Goal: Information Seeking & Learning: Learn about a topic

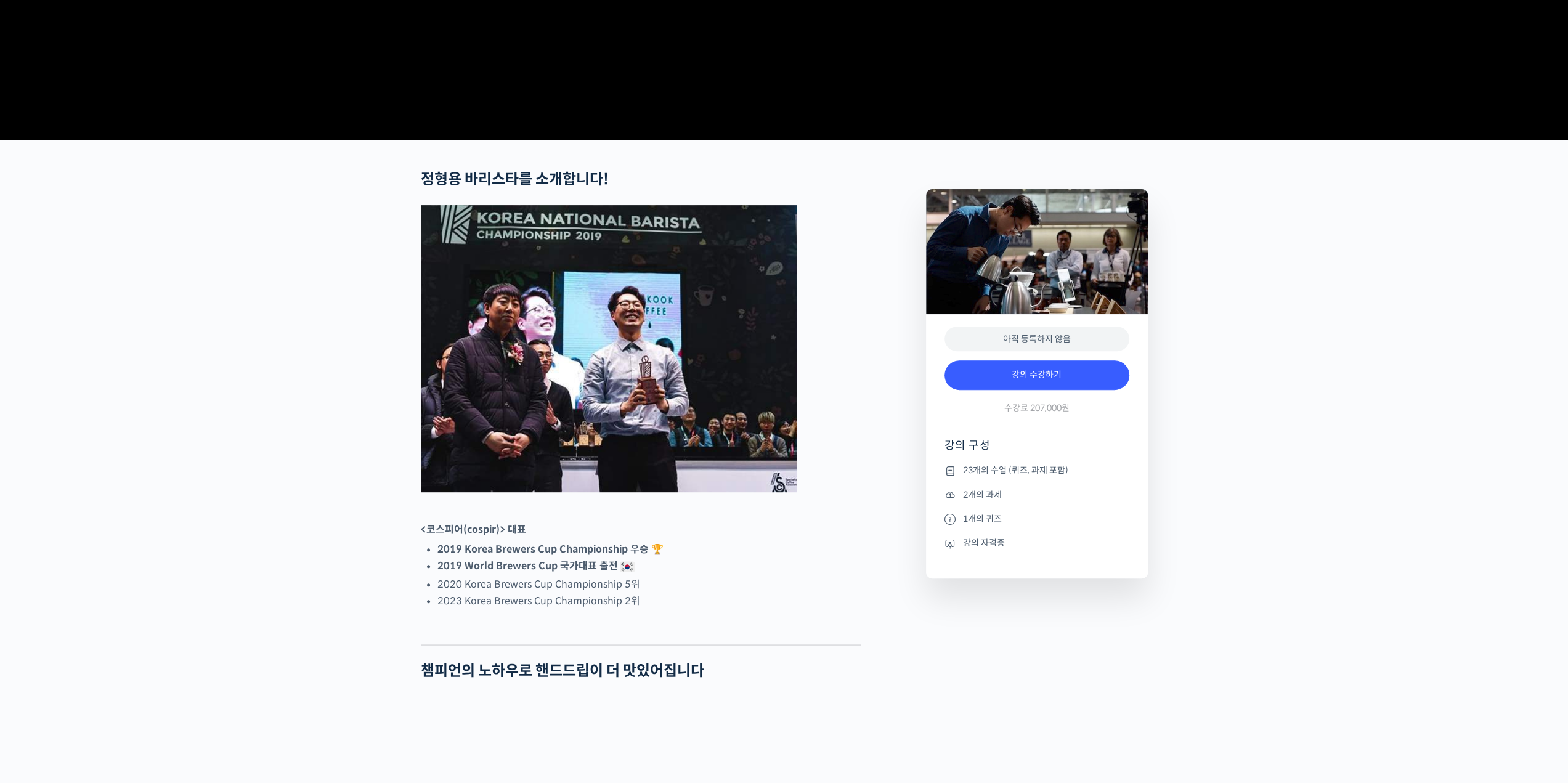
scroll to position [431, 0]
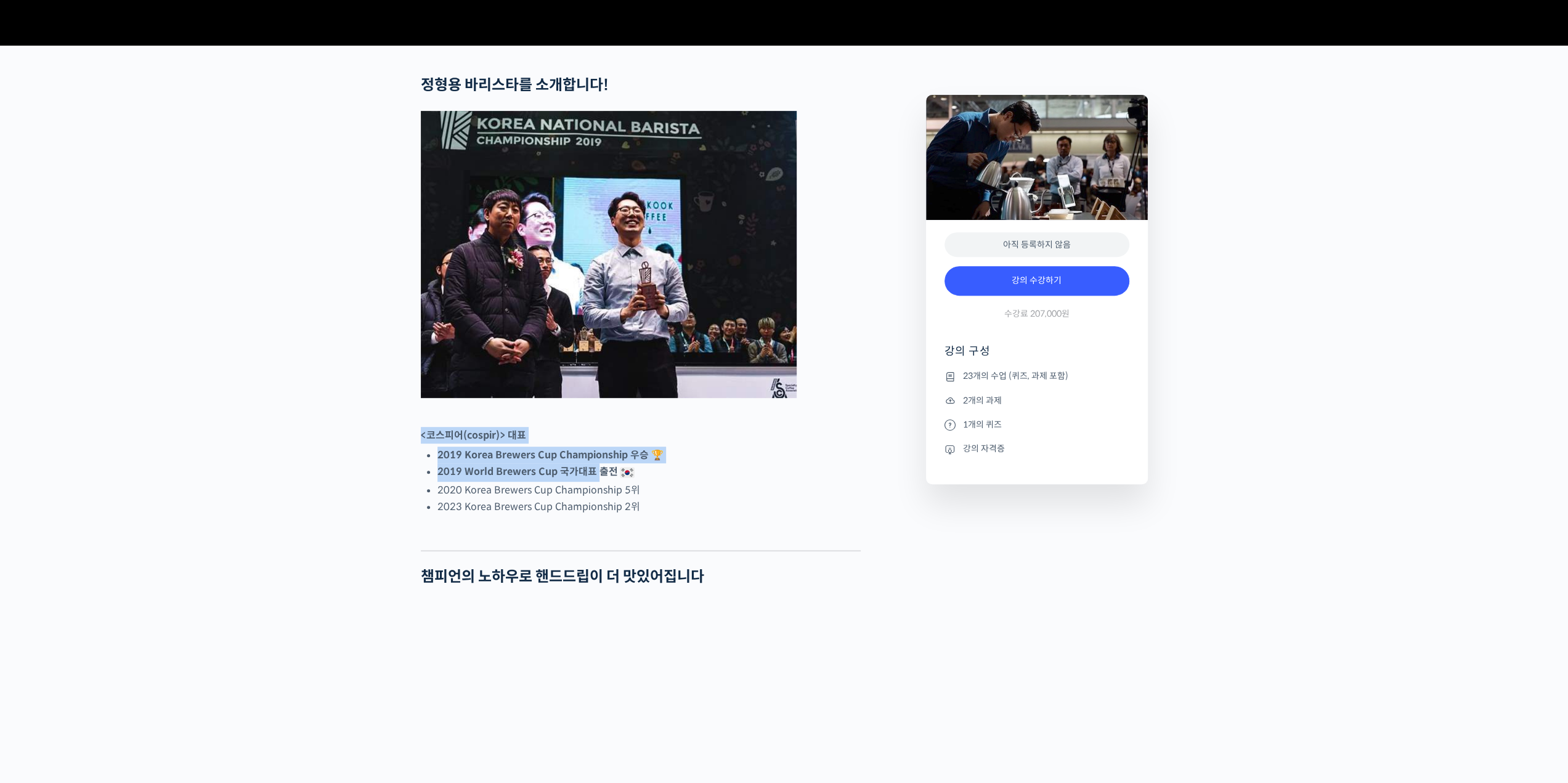
drag, startPoint x: 583, startPoint y: 449, endPoint x: 602, endPoint y: 525, distance: 78.3
click at [602, 482] on li "2019 World Brewers Cup 국가대표 출전" at bounding box center [649, 473] width 424 height 19
click at [603, 515] on li "2023 Korea Brewers Cup Championship 2위" at bounding box center [649, 507] width 424 height 17
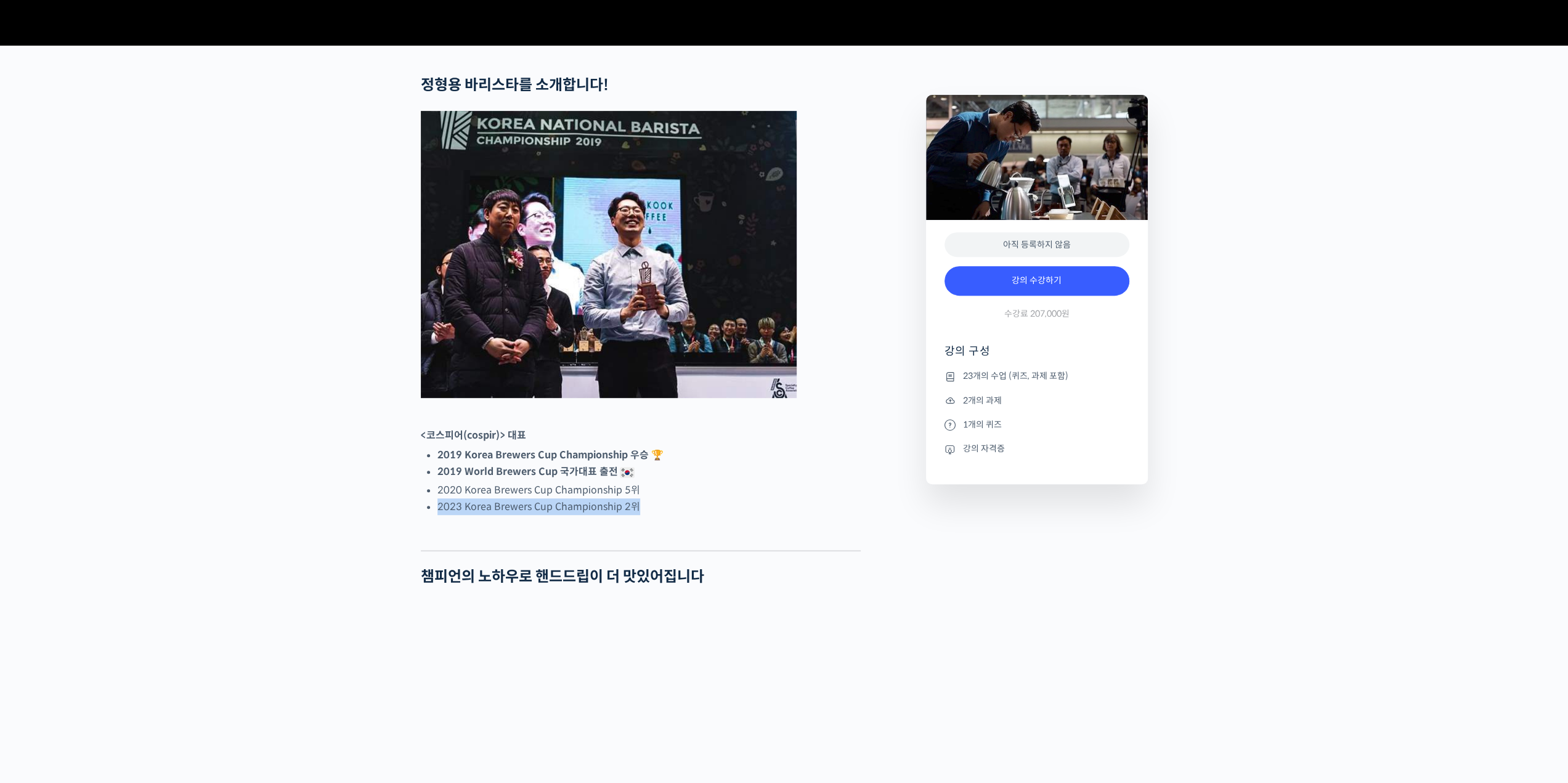
click at [603, 515] on li "2023 Korea Brewers Cup Championship 2위" at bounding box center [649, 507] width 424 height 17
drag, startPoint x: 614, startPoint y: 575, endPoint x: 599, endPoint y: 493, distance: 83.4
click at [599, 461] on strong "2019 Korea Brewers Cup Championship 우승 🏆" at bounding box center [551, 456] width 226 height 13
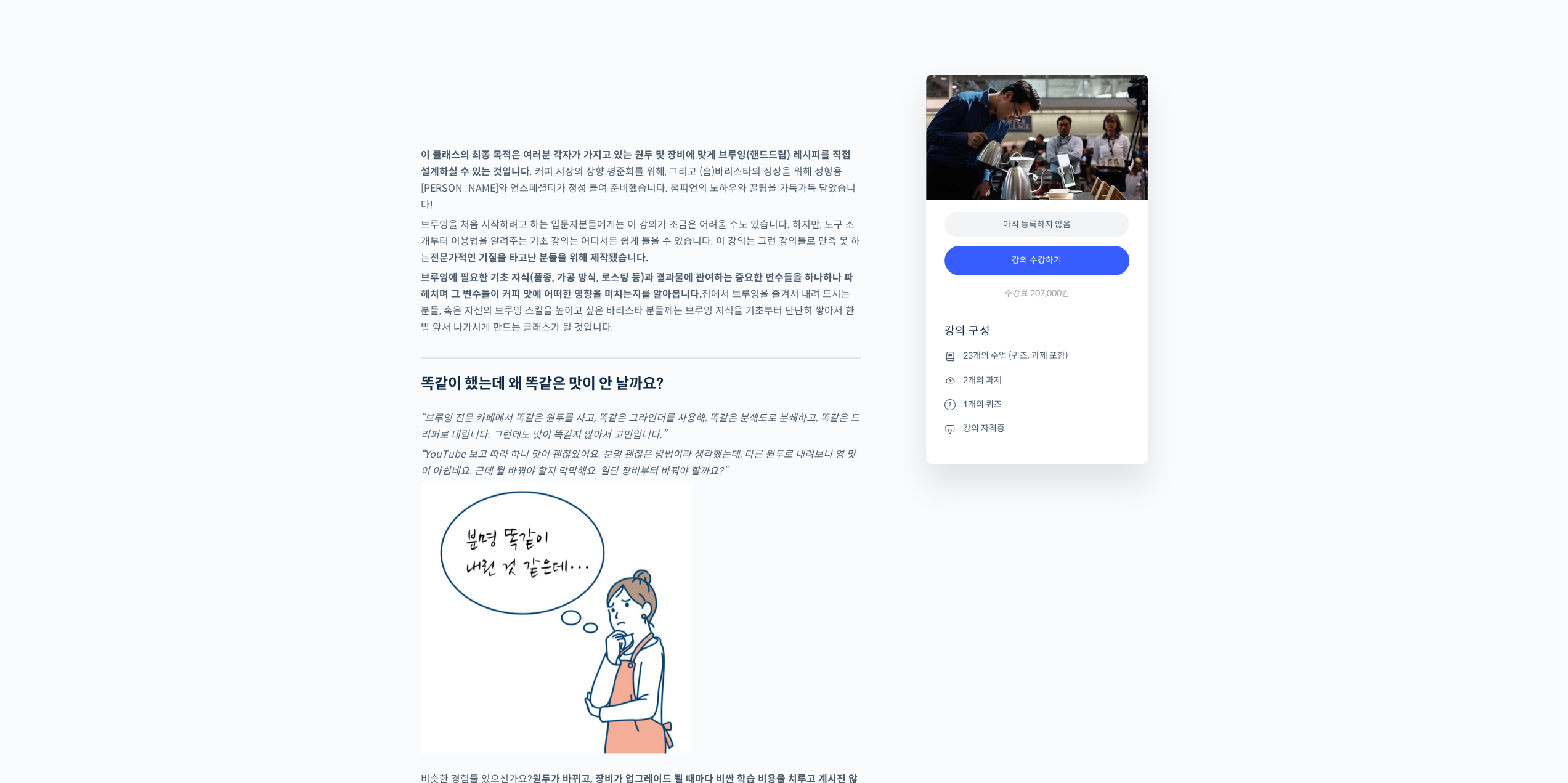
scroll to position [1972, 0]
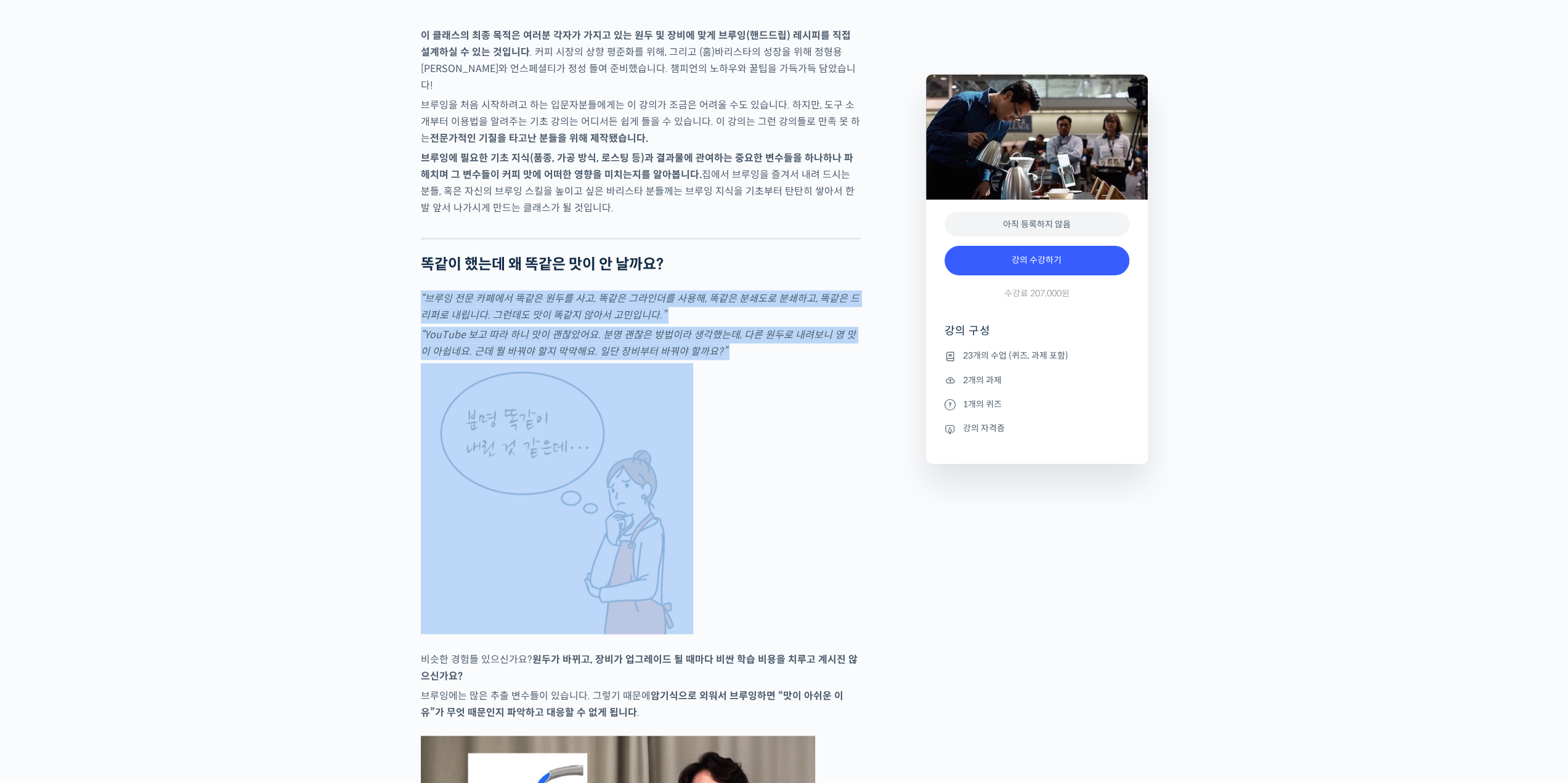
drag, startPoint x: 723, startPoint y: 435, endPoint x: 755, endPoint y: 273, distance: 165.1
click at [751, 324] on p "“브루잉 전문 카페에서 똑같은 원두를 사고, 똑같은 그라인더를 사용해, 똑같은 분쇄도로 분쇄하고, 똑같은 드리퍼로 내립니다. 그런데도 맛이 똑…" at bounding box center [641, 307] width 440 height 33
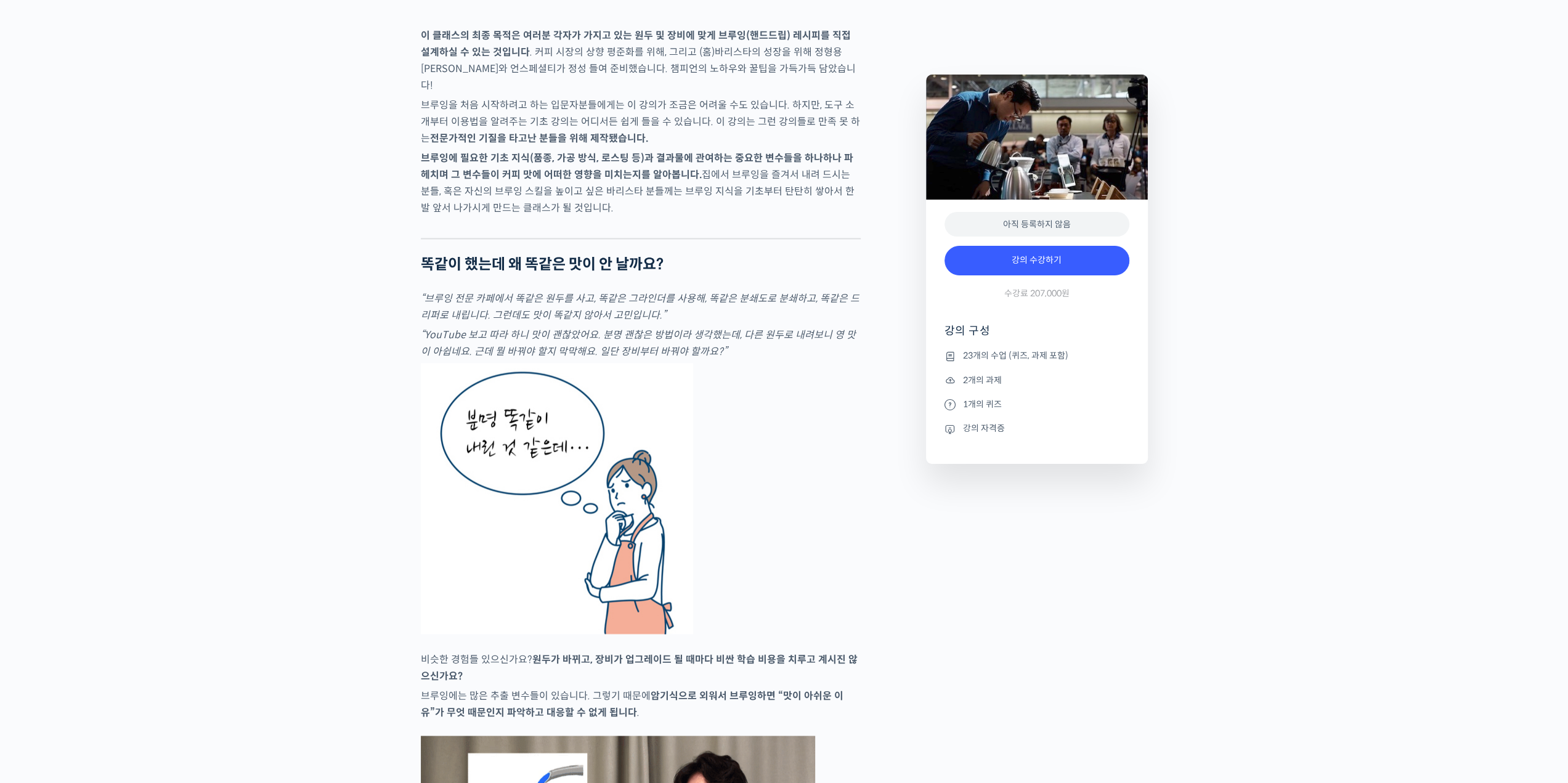
click at [745, 359] on p "“YouTube 보고 따라 하니 맛이 괜찮았어요. 분명 괜찮은 방법이라 생각했는데, 다른 원두로 내려보니 영 맛이 아쉽네요. 근데 뭘 바꿔야 …" at bounding box center [641, 342] width 440 height 33
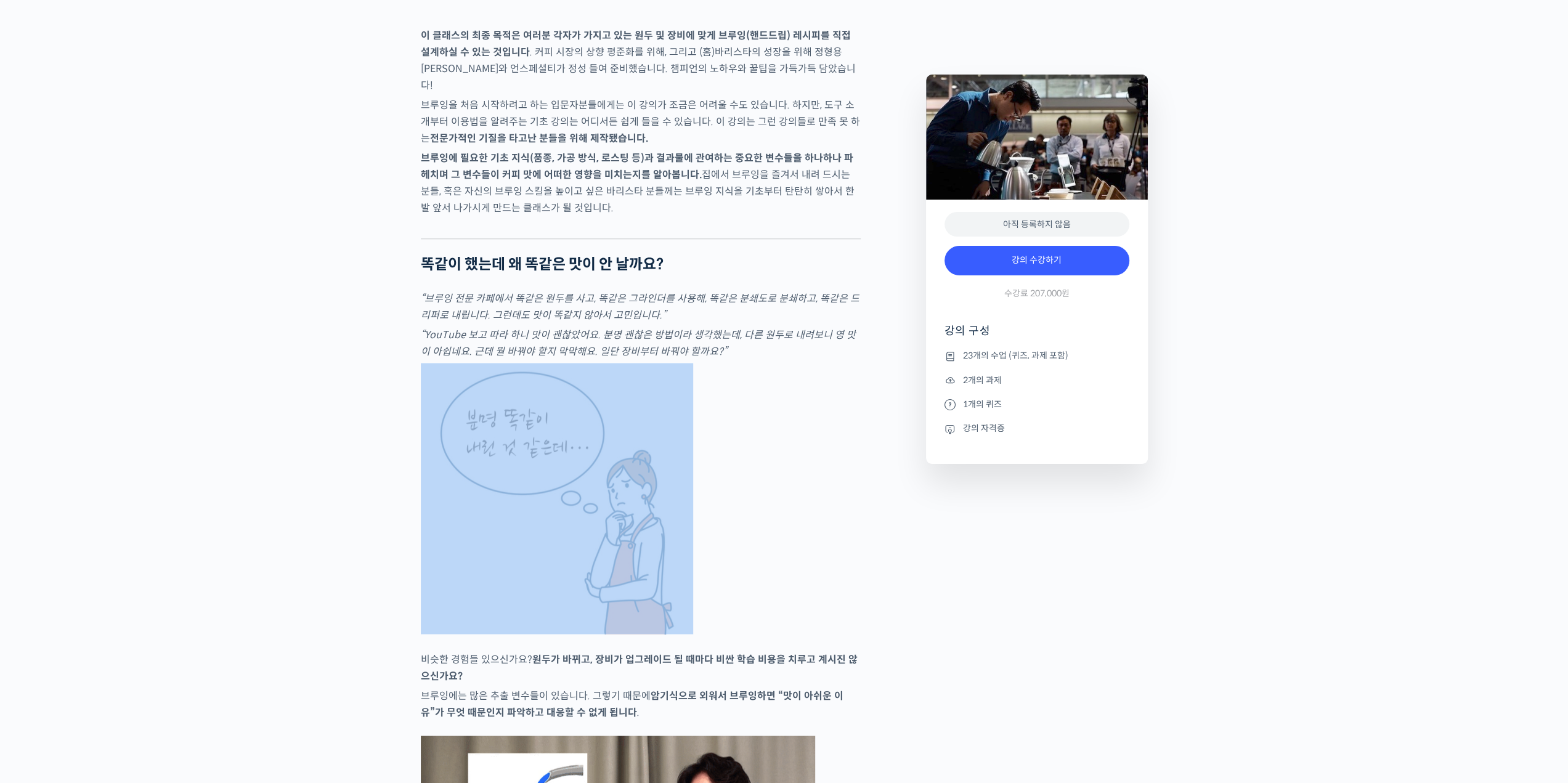
click at [745, 359] on p "“YouTube 보고 따라 하니 맛이 괜찮았어요. 분명 괜찮은 방법이라 생각했는데, 다른 원두로 내려보니 영 맛이 아쉽네요. 근데 뭘 바꿔야 …" at bounding box center [641, 342] width 440 height 33
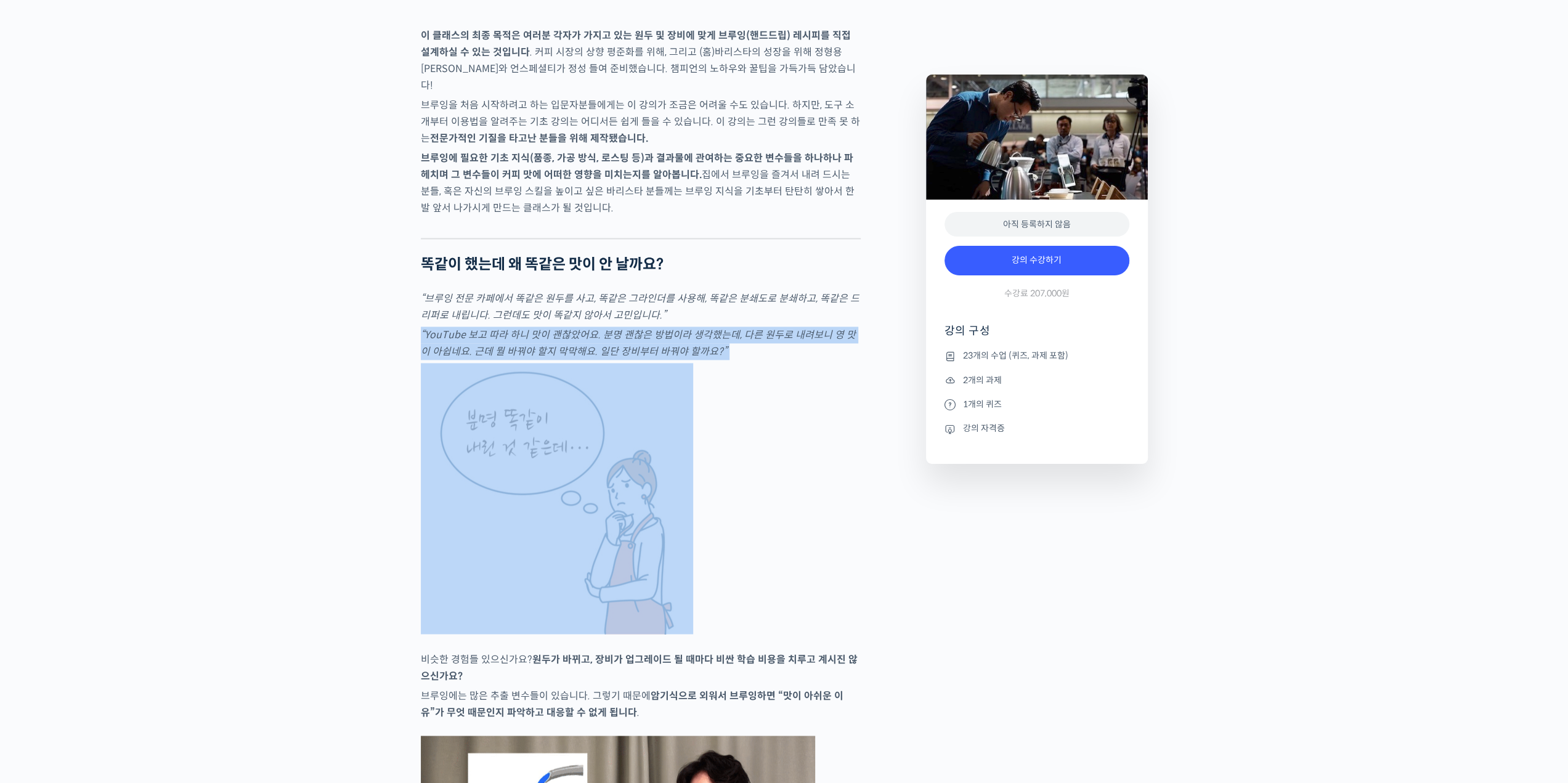
click at [745, 359] on p "“YouTube 보고 따라 하니 맛이 괜찮았어요. 분명 괜찮은 방법이라 생각했는데, 다른 원두로 내려보니 영 맛이 아쉽네요. 근데 뭘 바꿔야 …" at bounding box center [641, 342] width 440 height 33
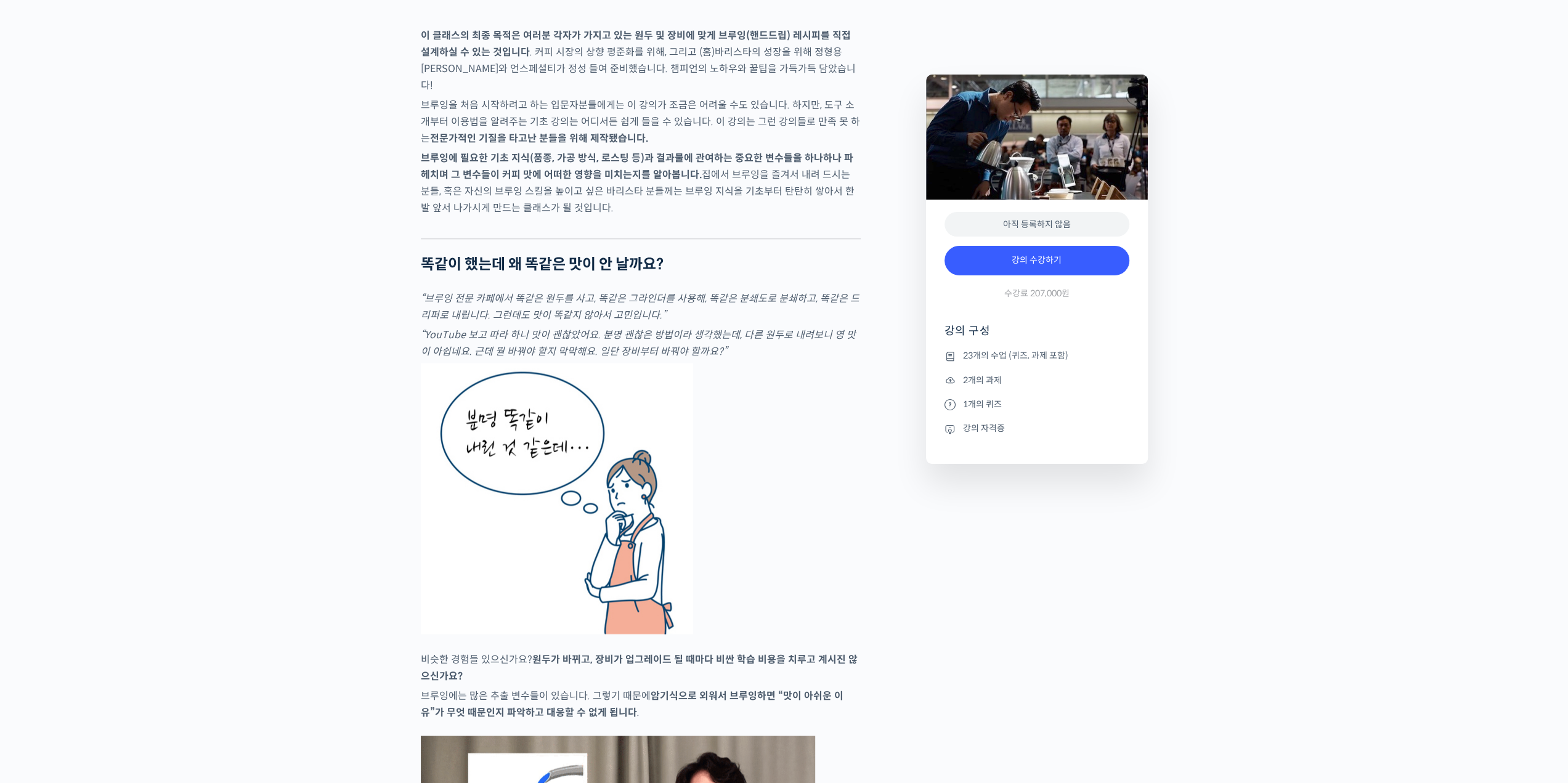
click at [745, 425] on figure at bounding box center [641, 498] width 440 height 271
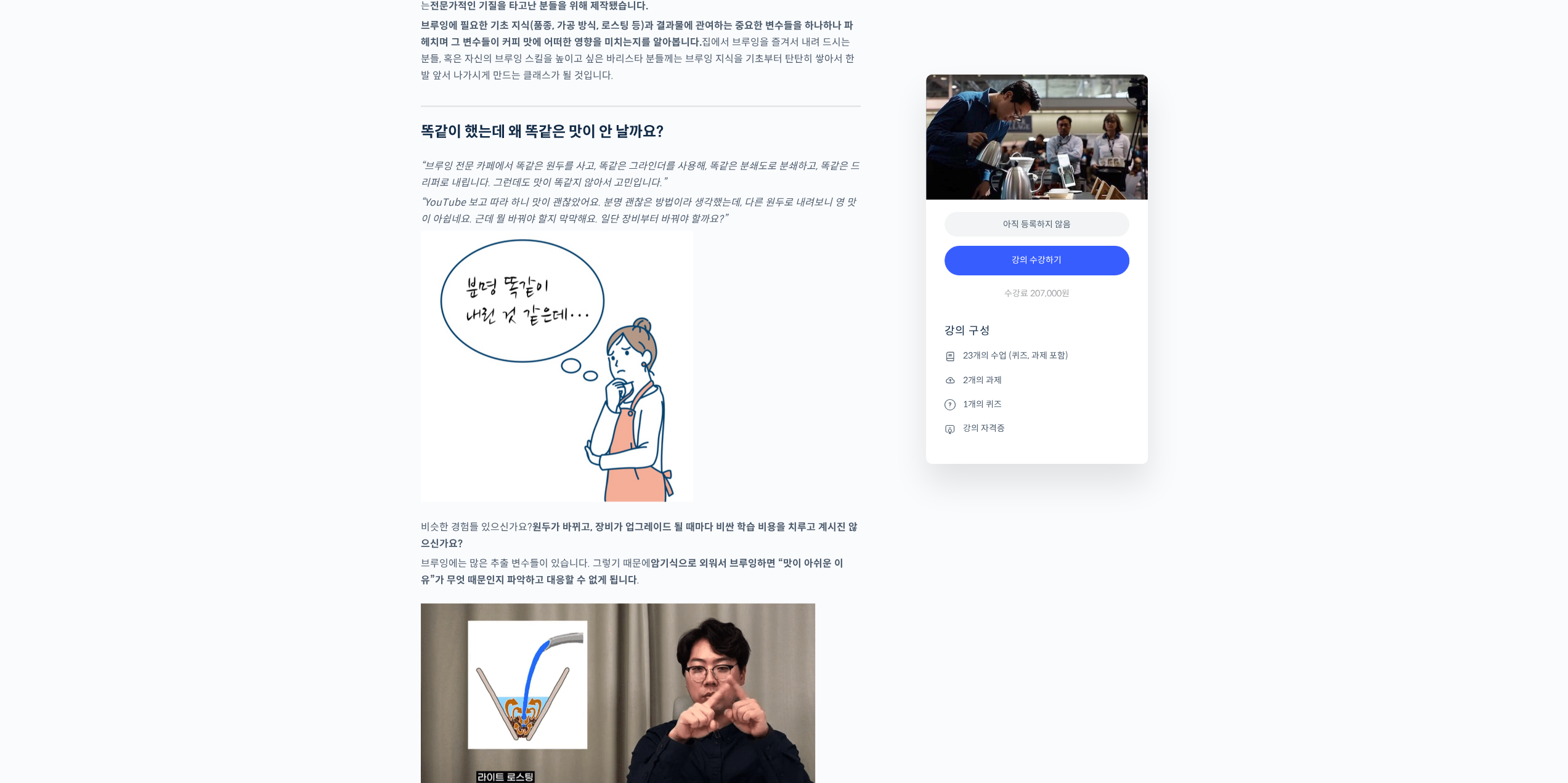
scroll to position [2218, 0]
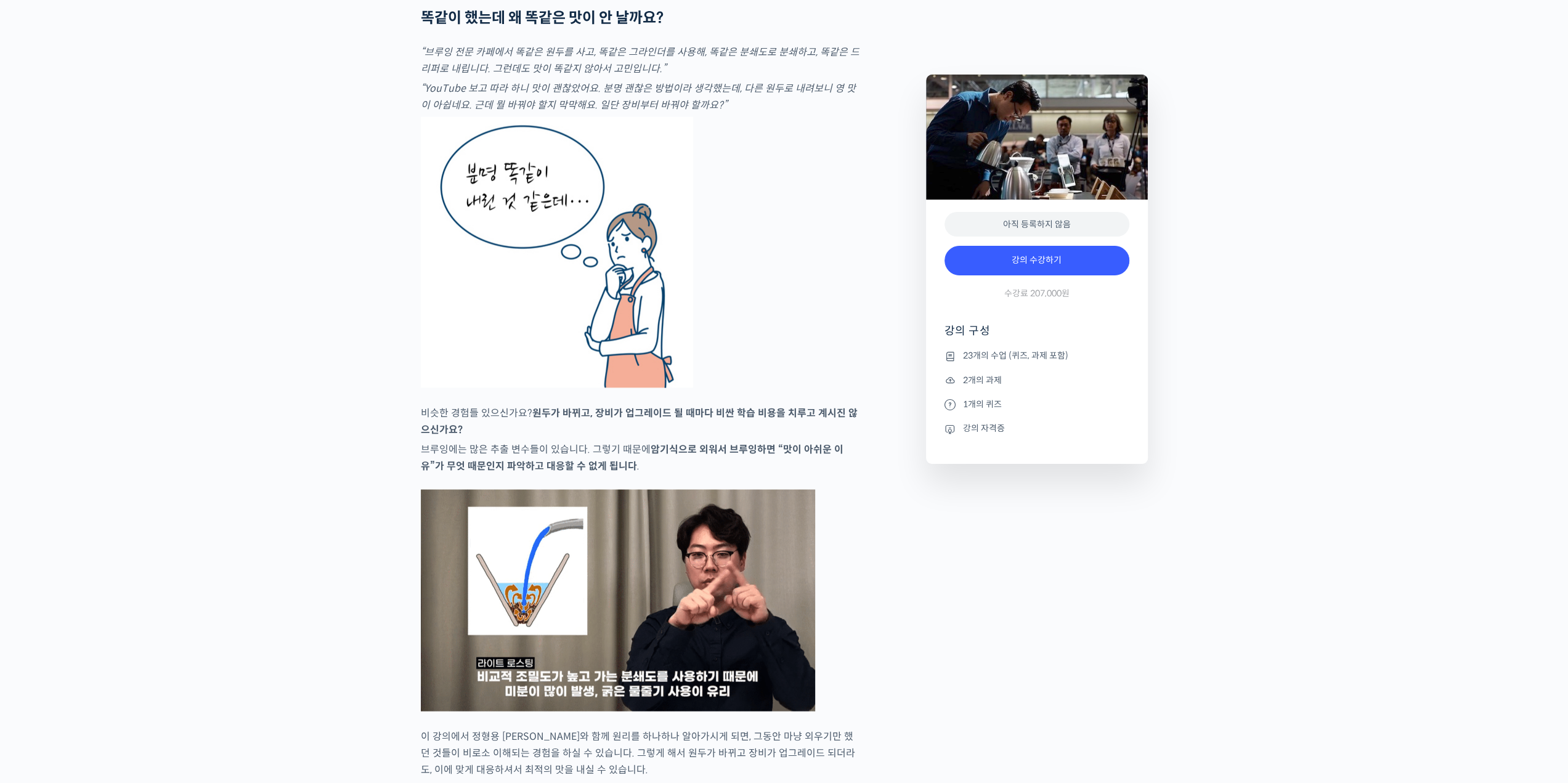
click at [739, 472] on strong "암기식으로 외워서 브루잉하면 “맛이 아쉬운 이유”가 무엇 때문인지 파악하고 대응할 수 없게 됩니다" at bounding box center [632, 457] width 423 height 29
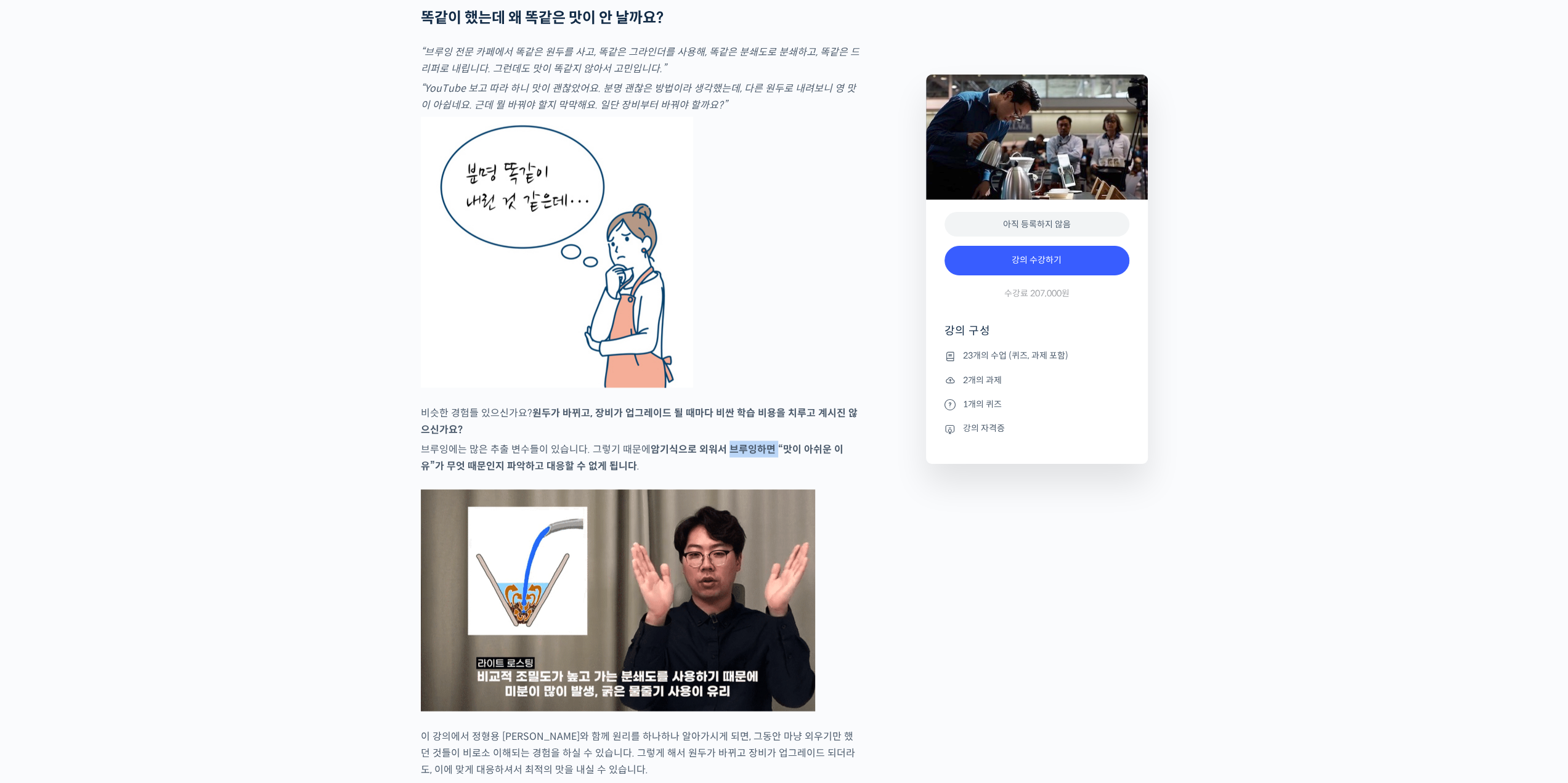
click at [739, 472] on strong "암기식으로 외워서 브루잉하면 “맛이 아쉬운 이유”가 무엇 때문인지 파악하고 대응할 수 없게 됩니다" at bounding box center [632, 457] width 423 height 29
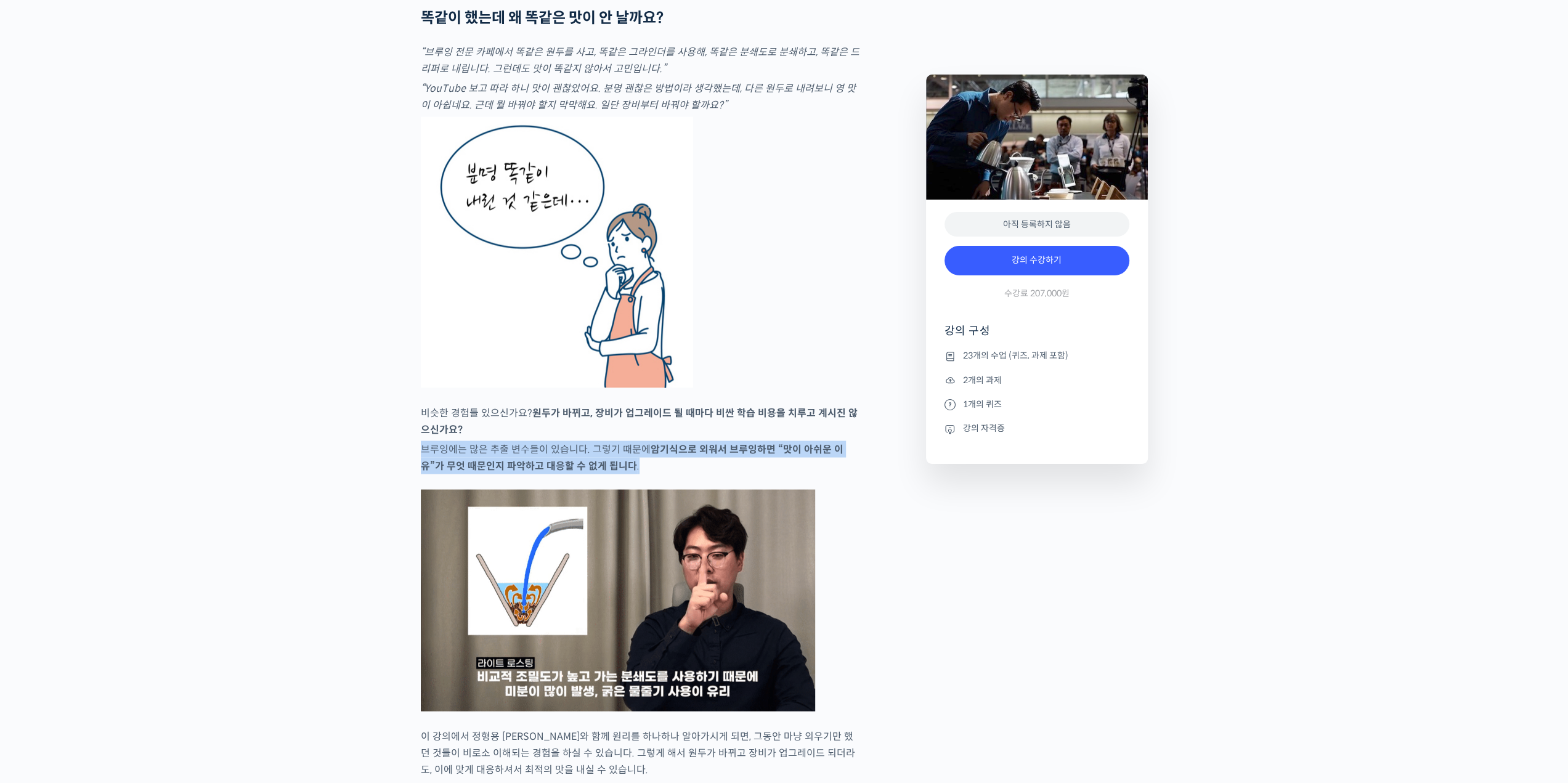
click at [739, 472] on strong "암기식으로 외워서 브루잉하면 “맛이 아쉬운 이유”가 무엇 때문인지 파악하고 대응할 수 없게 됩니다" at bounding box center [632, 457] width 423 height 29
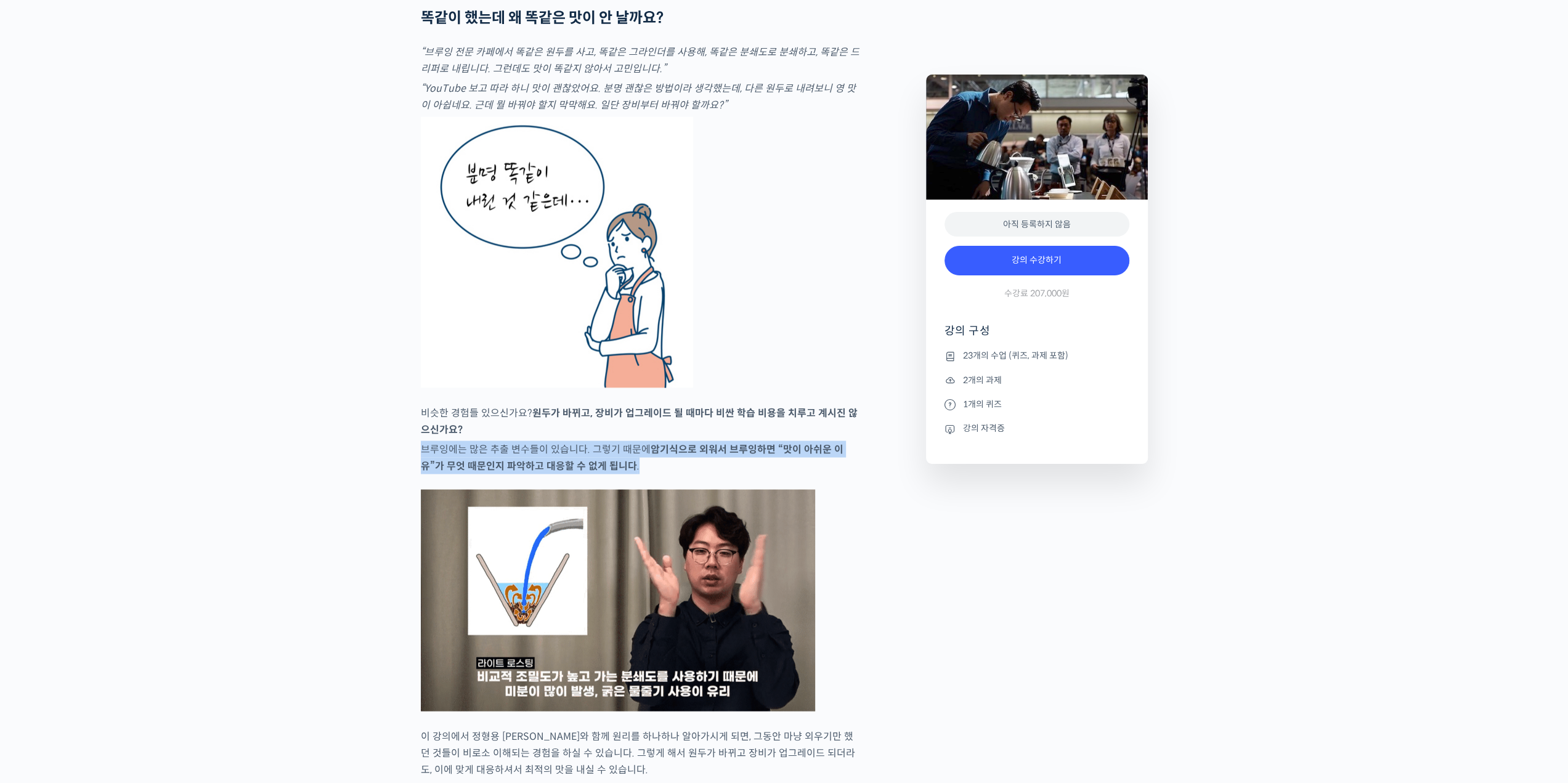
click at [767, 474] on p "브루잉에는 많은 추출 변수들이 있습니다. 그렇기 때문에 암기식으로 외워서 브루잉하면 “맛이 아쉬운 이유”가 무엇 때문인지 파악하고 대응할 수 …" at bounding box center [641, 457] width 440 height 33
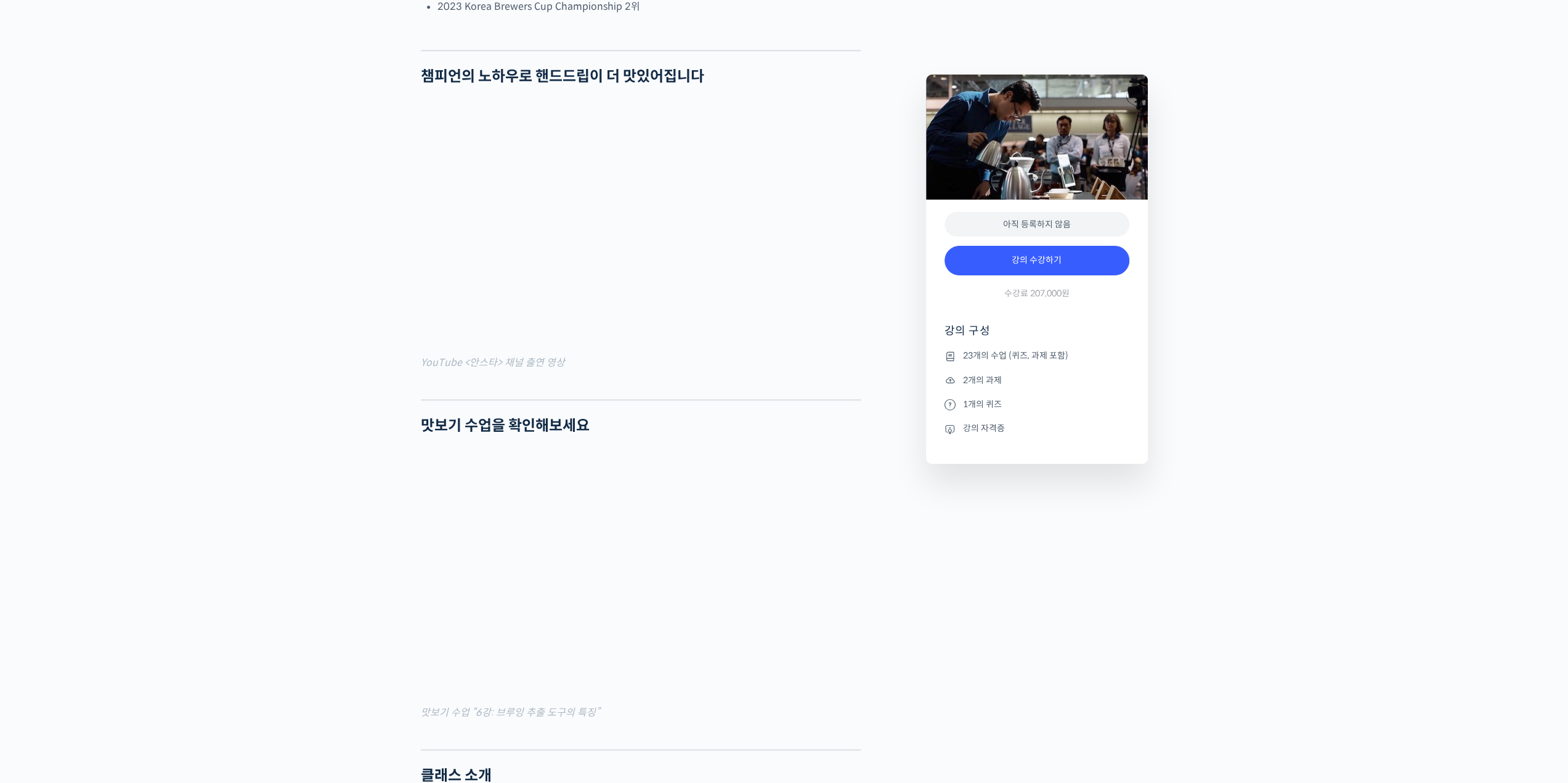
scroll to position [801, 0]
